Goal: Task Accomplishment & Management: Use online tool/utility

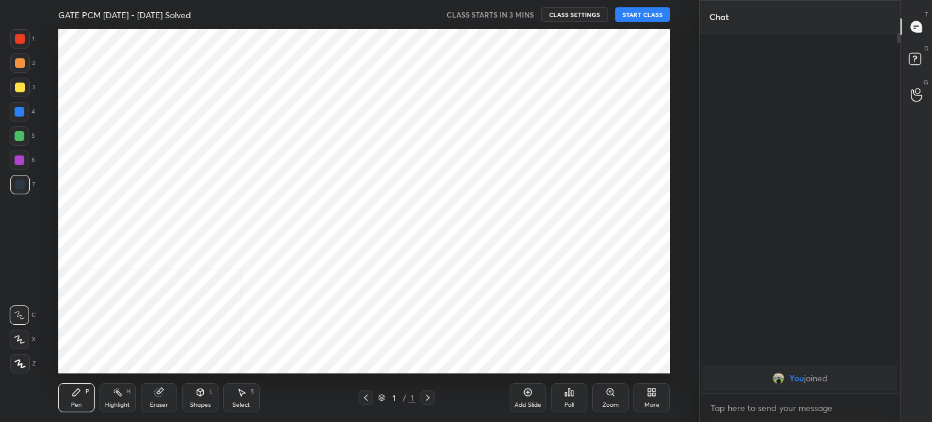
scroll to position [344, 651]
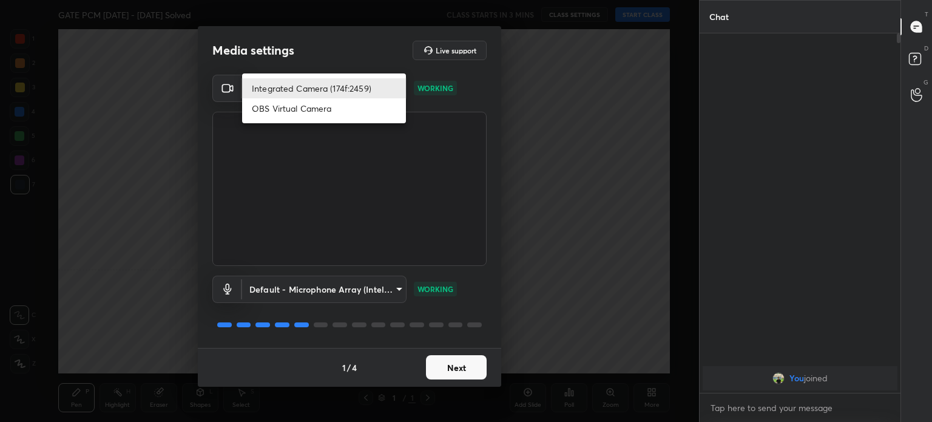
click at [335, 95] on body "1 2 3 4 5 6 7 C X Z C X Z E E Erase all H H GATE PCM [DATE] - [DATE] Solved CLA…" at bounding box center [466, 211] width 932 height 422
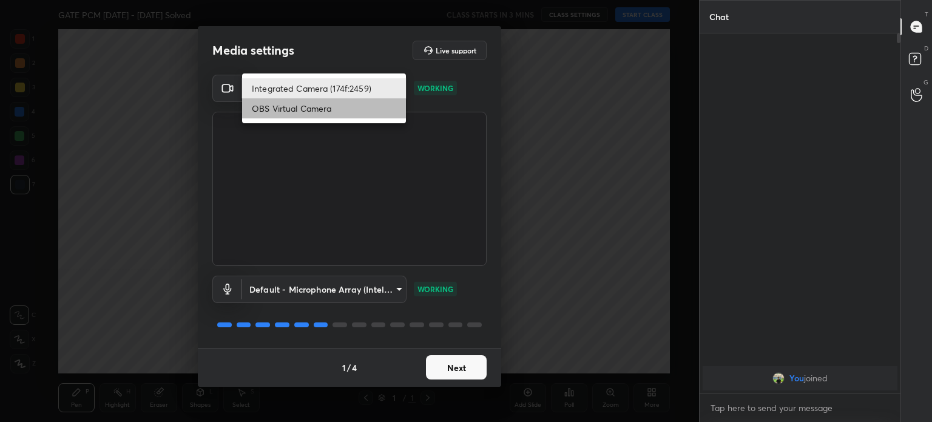
click at [320, 114] on li "OBS Virtual Camera" at bounding box center [324, 108] width 164 height 20
type input "68a8993dd87bda3d5b66c110c3b6a96e94b8352f026b6fb61be91fdecf3cec3e"
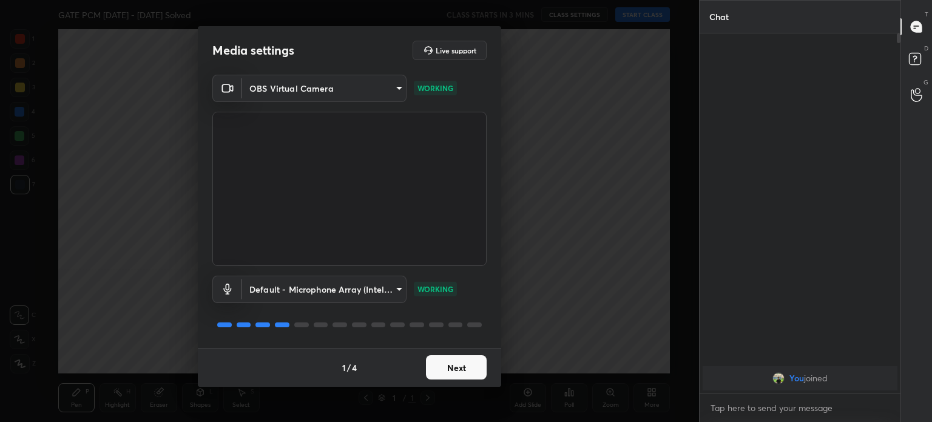
click at [460, 370] on button "Next" at bounding box center [456, 367] width 61 height 24
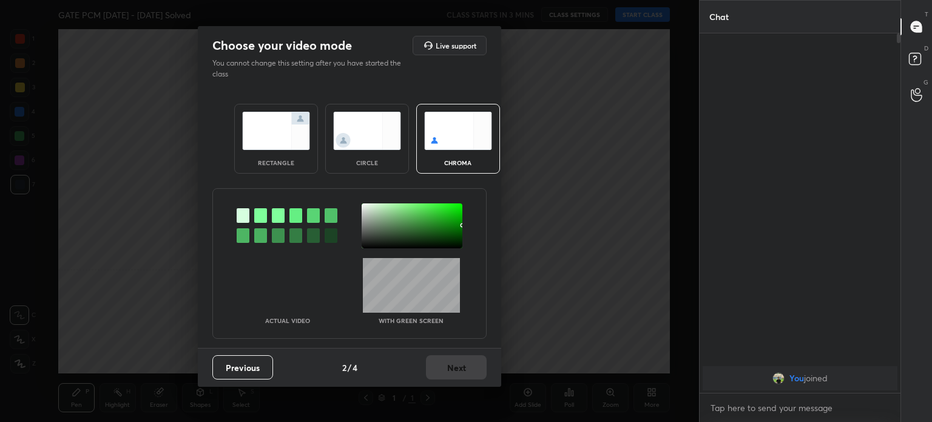
click at [460, 370] on div "Previous 2 / 4 Next" at bounding box center [350, 367] width 304 height 39
click at [378, 162] on div "circle" at bounding box center [367, 163] width 49 height 6
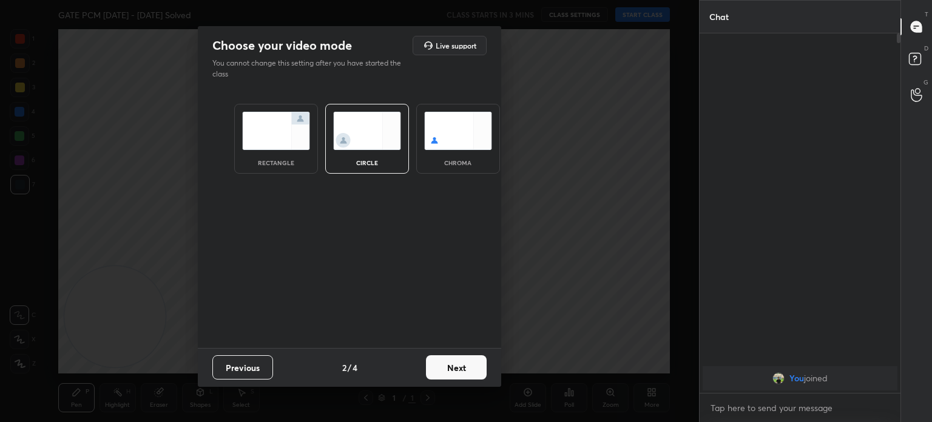
click at [378, 162] on div "circle" at bounding box center [367, 163] width 49 height 6
click at [461, 364] on button "Next" at bounding box center [456, 367] width 61 height 24
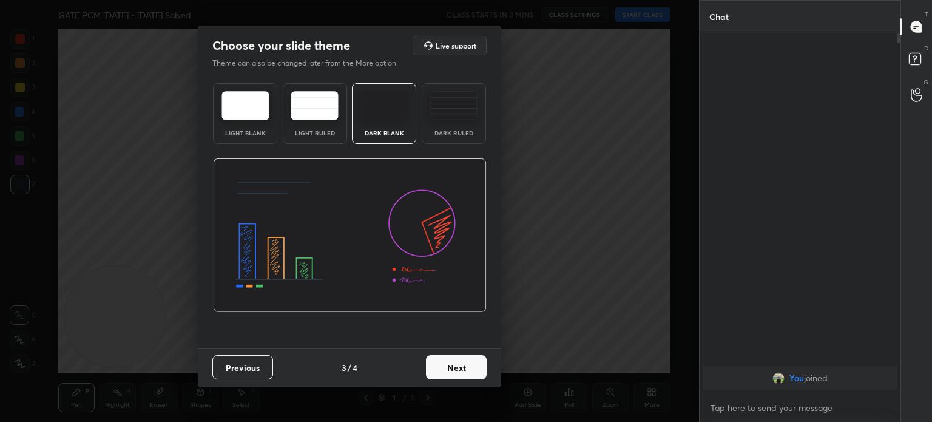
click at [461, 364] on button "Next" at bounding box center [456, 367] width 61 height 24
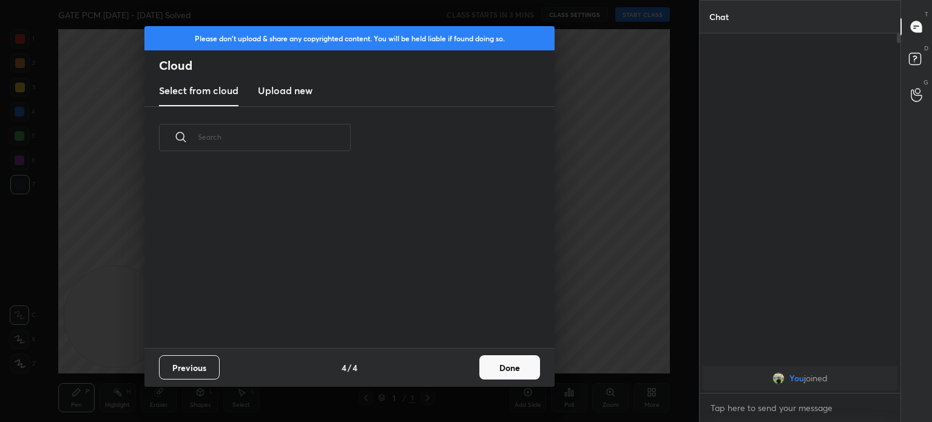
click at [461, 364] on div "Previous 4 / 4 Done" at bounding box center [349, 367] width 410 height 39
click at [489, 375] on button "Done" at bounding box center [510, 367] width 61 height 24
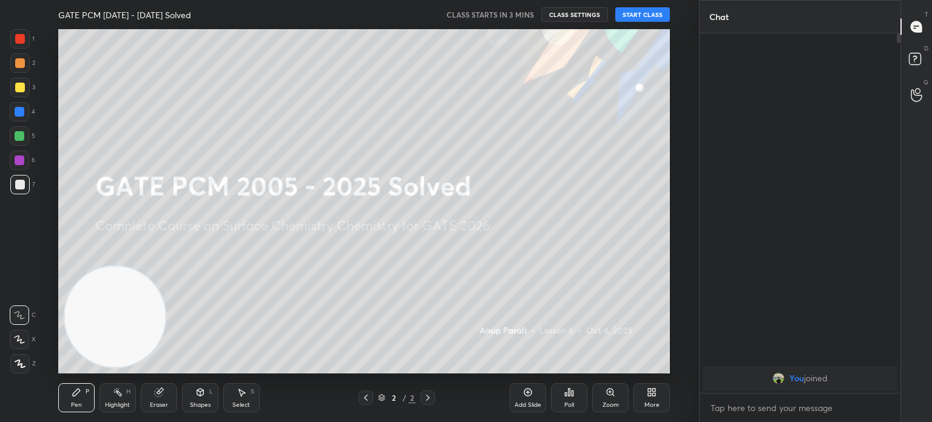
click at [647, 20] on button "START CLASS" at bounding box center [643, 14] width 55 height 15
click at [639, 12] on button "End Class" at bounding box center [645, 14] width 50 height 15
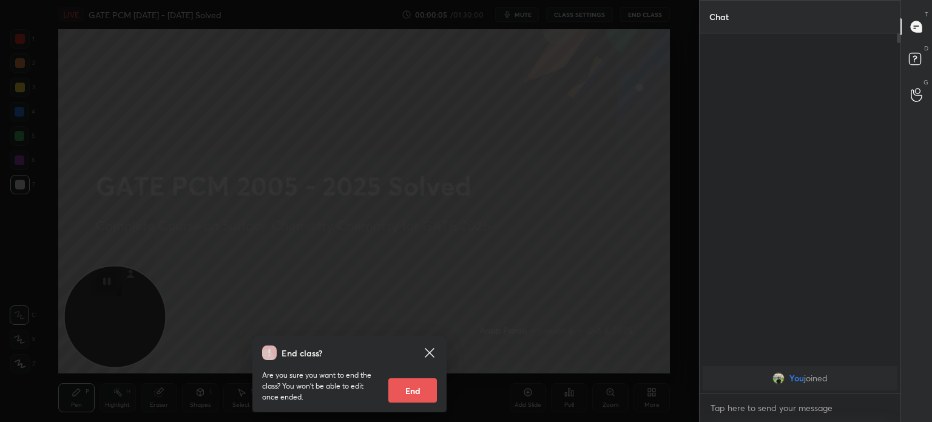
click at [412, 398] on button "End" at bounding box center [412, 390] width 49 height 24
type textarea "x"
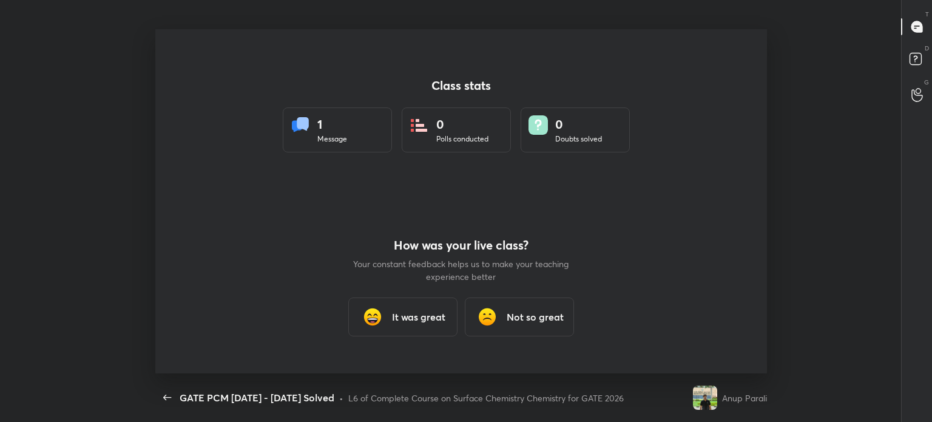
scroll to position [4, 0]
